Goal: Information Seeking & Learning: Understand process/instructions

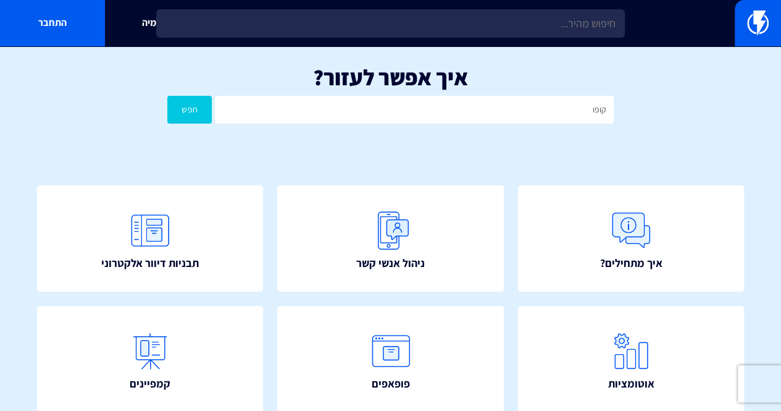
type input "קופו"
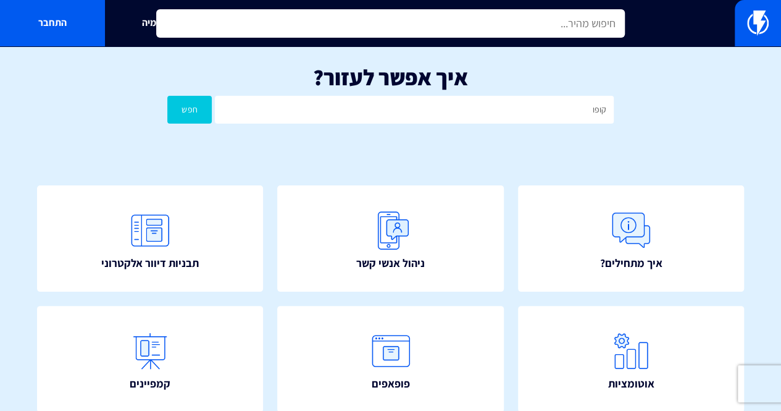
click at [597, 23] on input "text" at bounding box center [390, 23] width 469 height 28
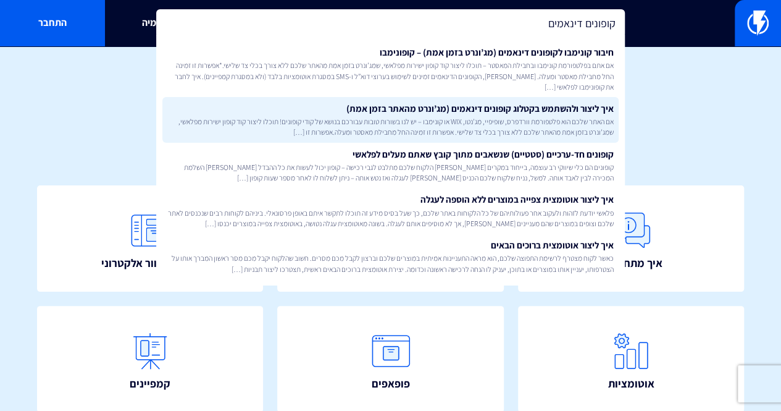
click at [519, 109] on link "איך ליצור ולהשתמש בקטלוג קופונים דינאמים (מג’ונרט מהאתר בזמן אמת) אם האתר שלכם …" at bounding box center [390, 120] width 456 height 46
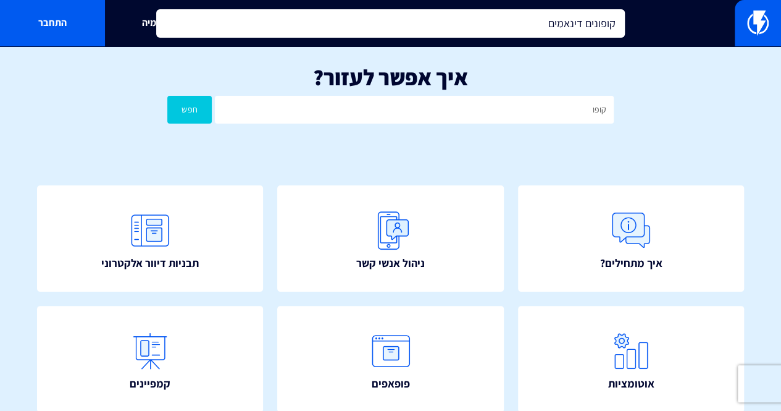
click at [596, 19] on input "קופונים דינאמים" at bounding box center [390, 23] width 469 height 28
click at [517, 18] on input "קופונים דינאמים" at bounding box center [390, 23] width 469 height 28
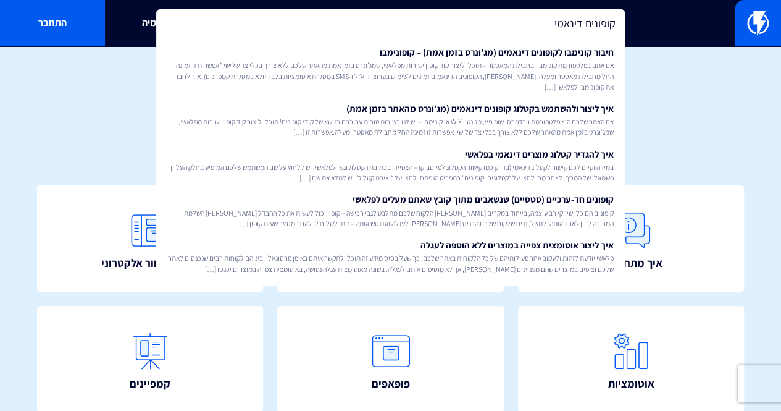
type input "קופונים דינאמים"
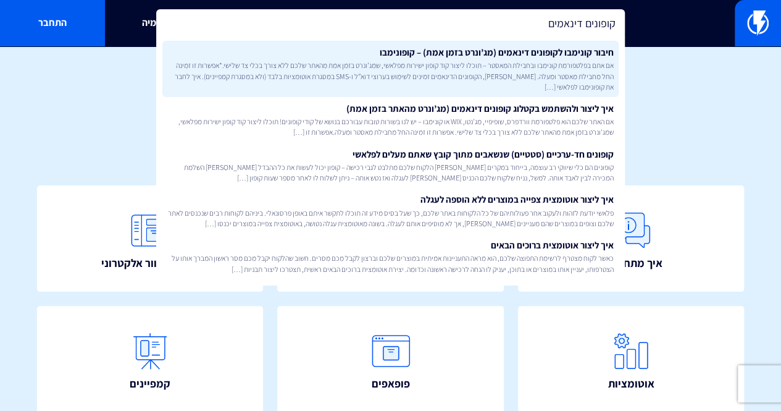
click at [541, 65] on span "אם אתם בפלטפורמת קונימבו ובחבילת המאסטר – תוכלו ליצור קוד קופון ישירות מפלאשי, …" at bounding box center [390, 75] width 446 height 31
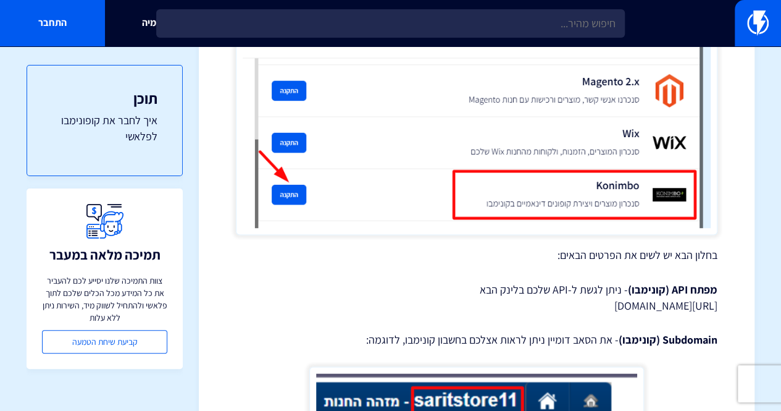
scroll to position [741, 0]
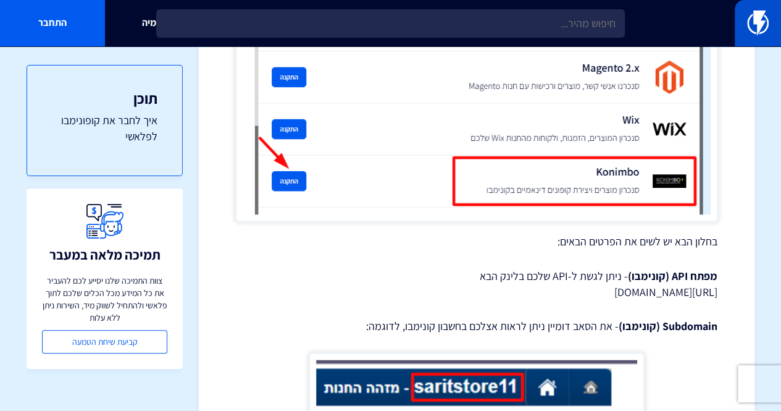
click at [756, 29] on img at bounding box center [758, 22] width 22 height 25
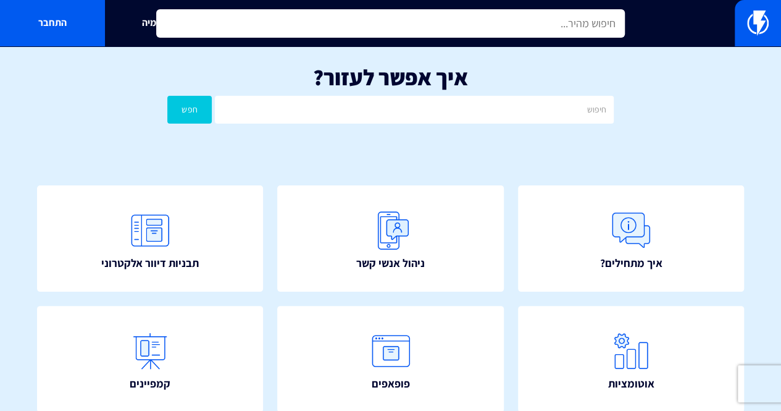
click at [583, 27] on input "text" at bounding box center [390, 23] width 469 height 28
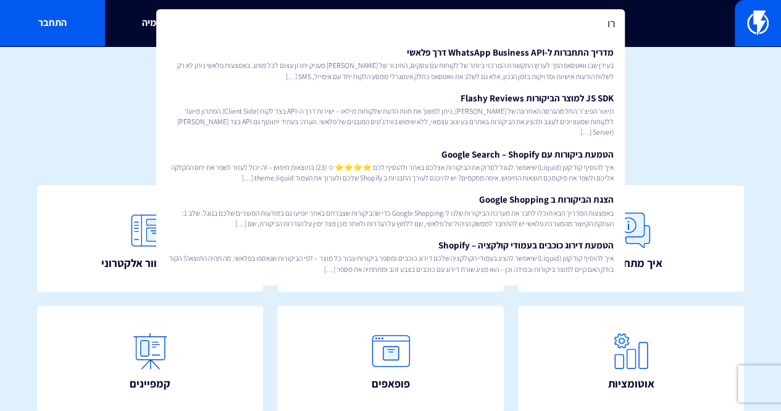
type input "ר"
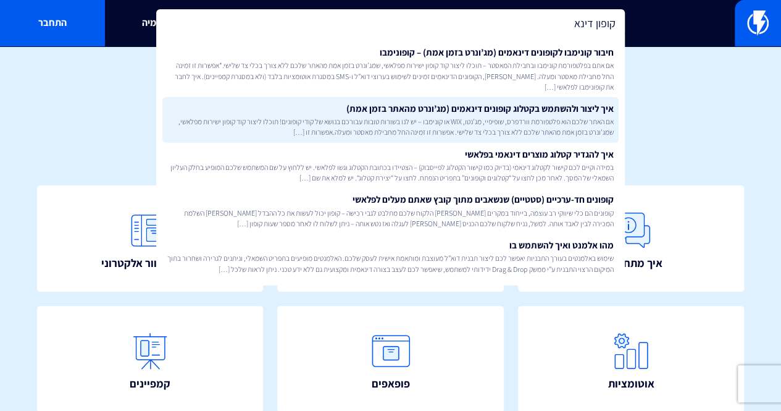
type input "קופון דינא"
click at [561, 122] on span "אם האתר שלכם הוא פלטפורמת וורדפרס, שופיפיי, מג’נטו, WIX או קונימבו – יש לנו בשו…" at bounding box center [390, 126] width 446 height 21
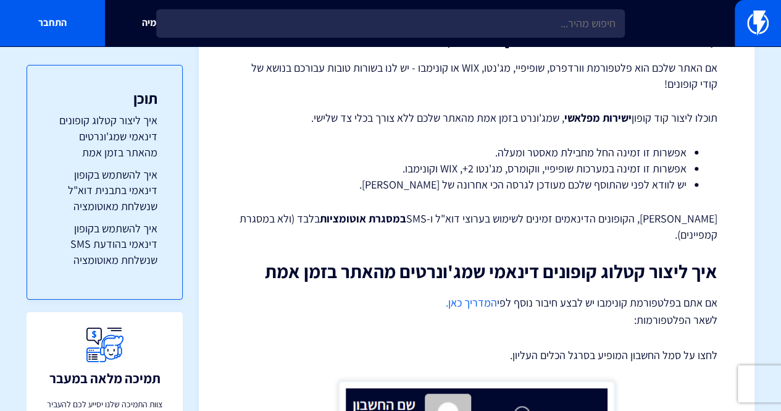
scroll to position [247, 0]
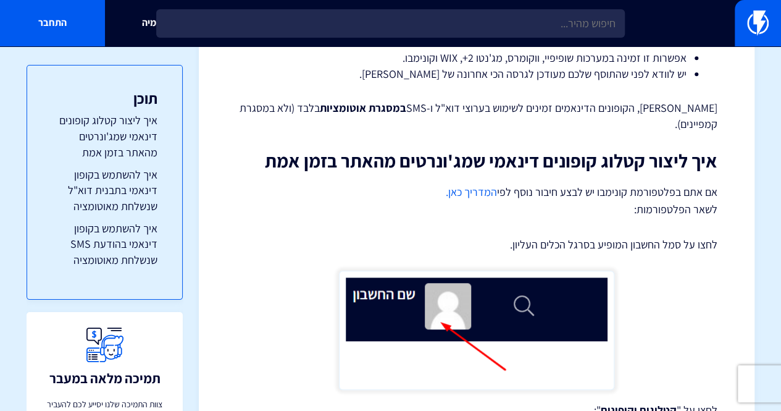
click at [696, 104] on p "[PERSON_NAME], הקופונים הדינאמים זמינים לשימוש בערוצי דוא"ל ו-SMS במסגרת אוטומצ…" at bounding box center [477, 115] width 482 height 31
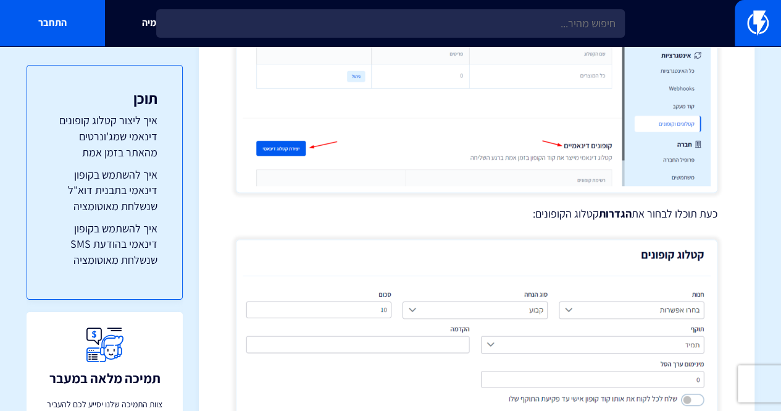
scroll to position [1173, 0]
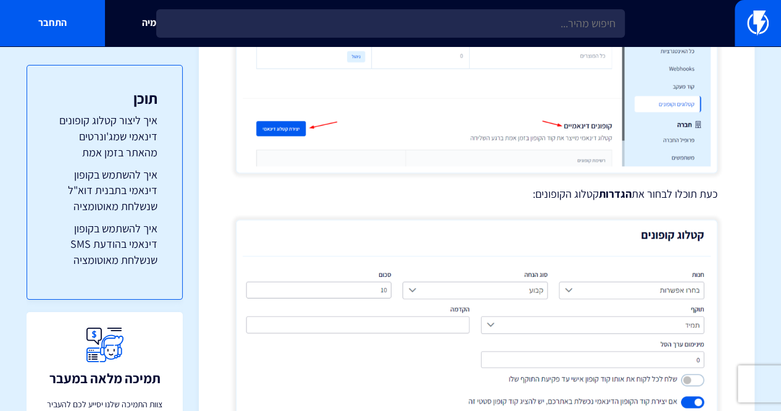
click at [709, 186] on p "כעת תוכלו לבחור את הגדרות קטלוג הקופונים:" at bounding box center [477, 194] width 482 height 16
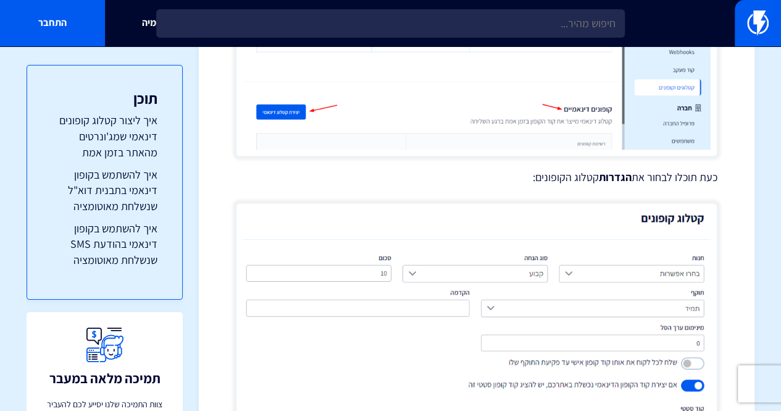
scroll to position [1297, 0]
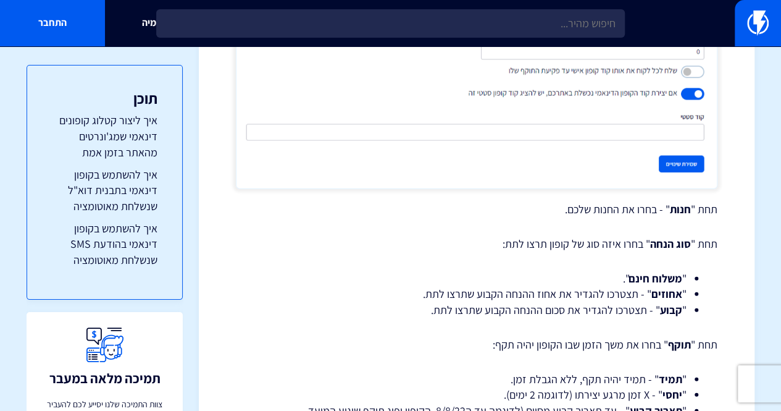
scroll to position [1482, 0]
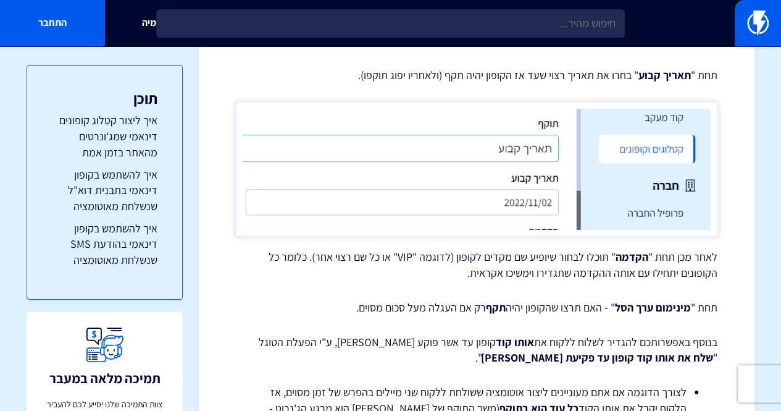
scroll to position [2161, 0]
